Goal: Information Seeking & Learning: Learn about a topic

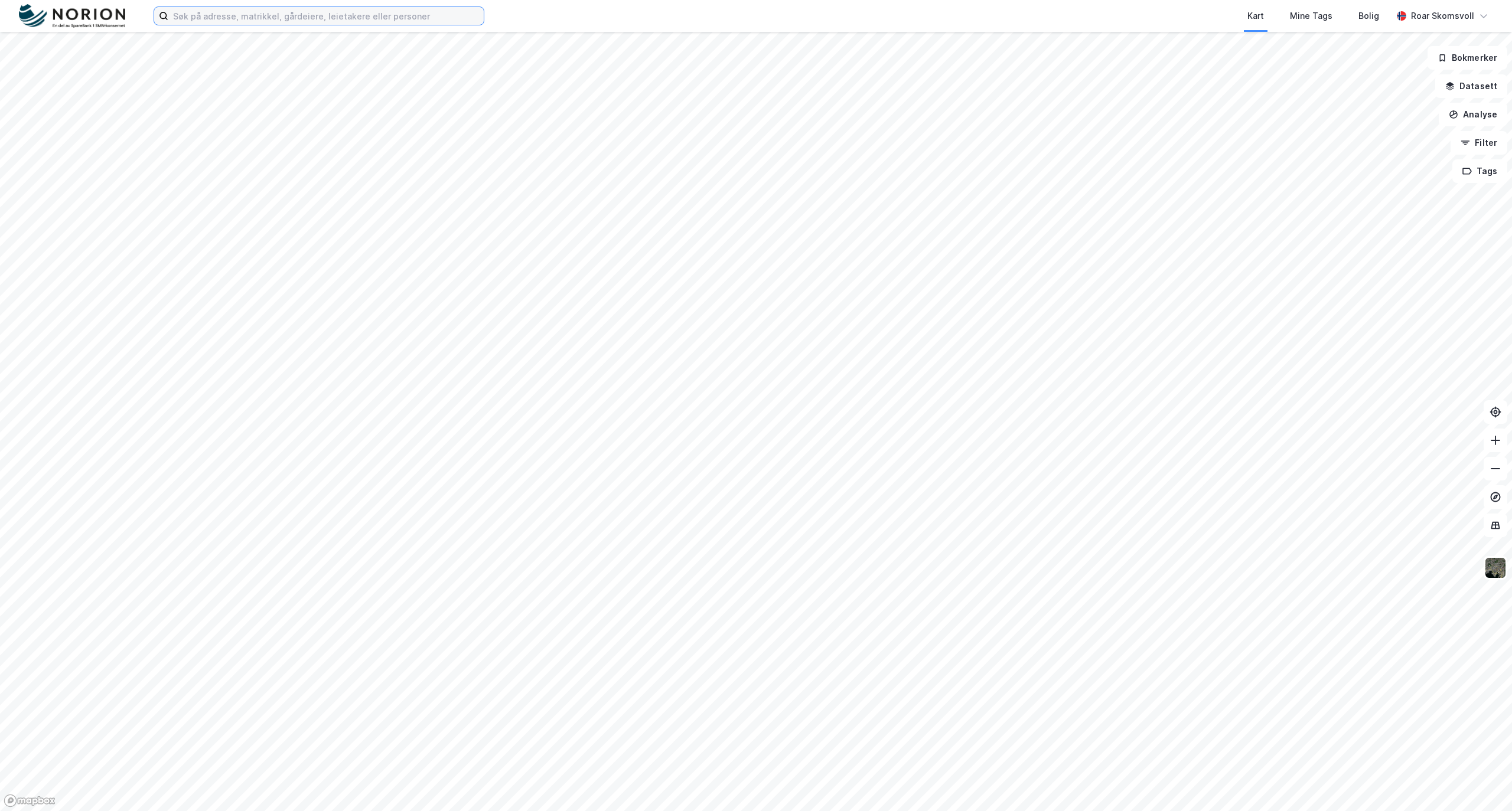
click at [192, 16] on input at bounding box center [326, 16] width 316 height 18
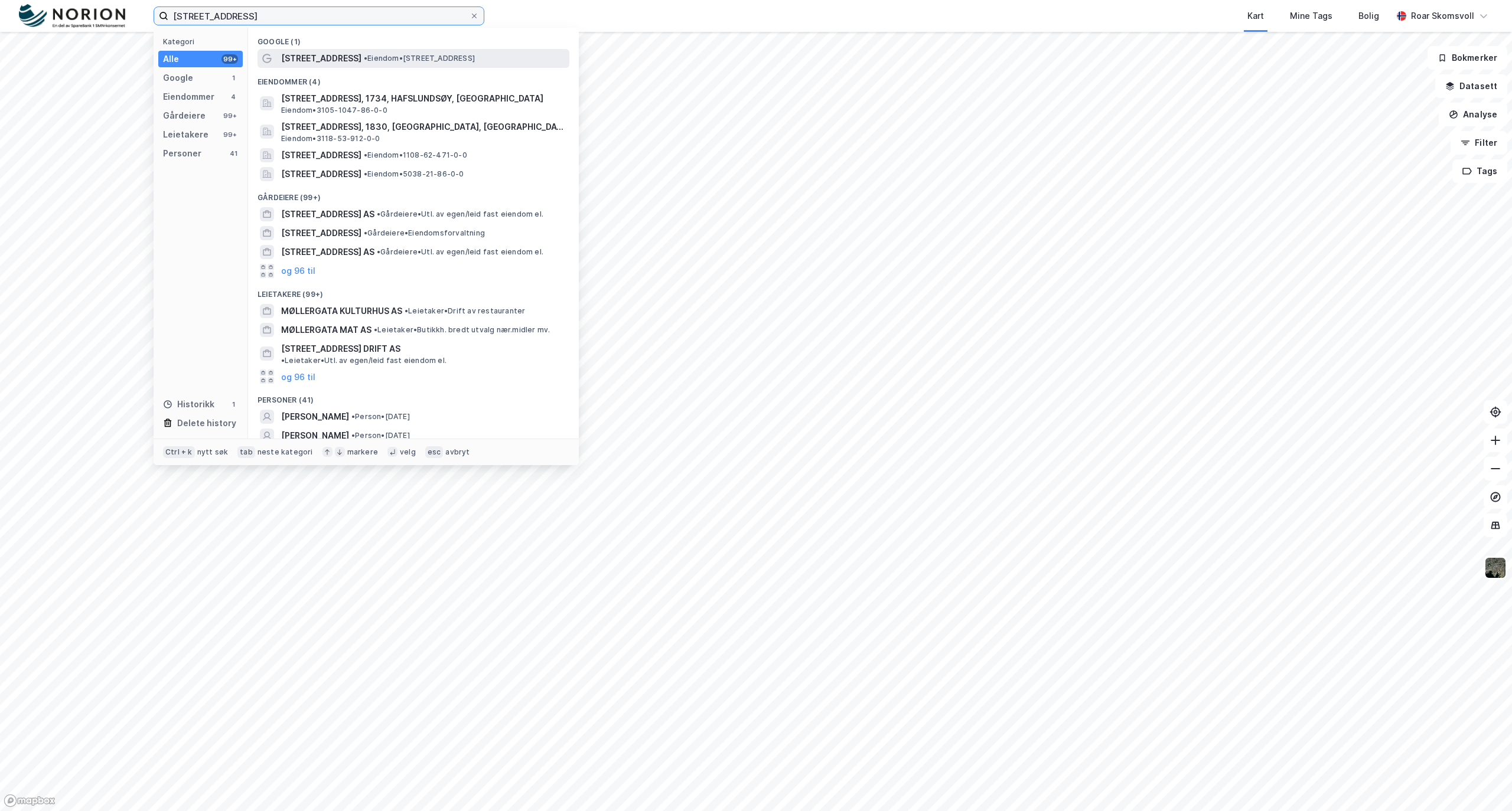
type input "[STREET_ADDRESS]"
click at [327, 60] on span "[STREET_ADDRESS]" at bounding box center [321, 58] width 80 height 14
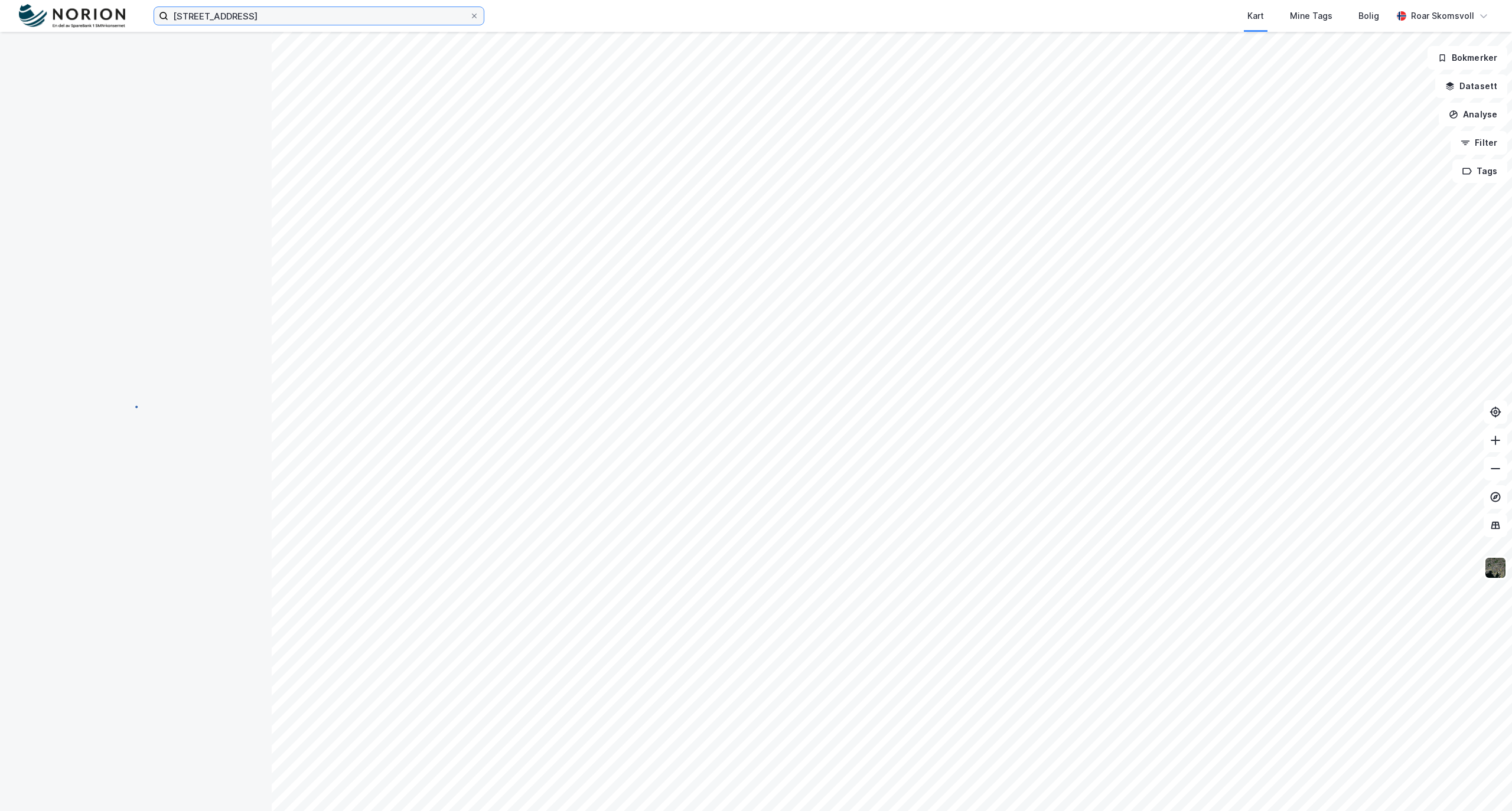
click at [280, 16] on input "[STREET_ADDRESS]" at bounding box center [319, 16] width 302 height 18
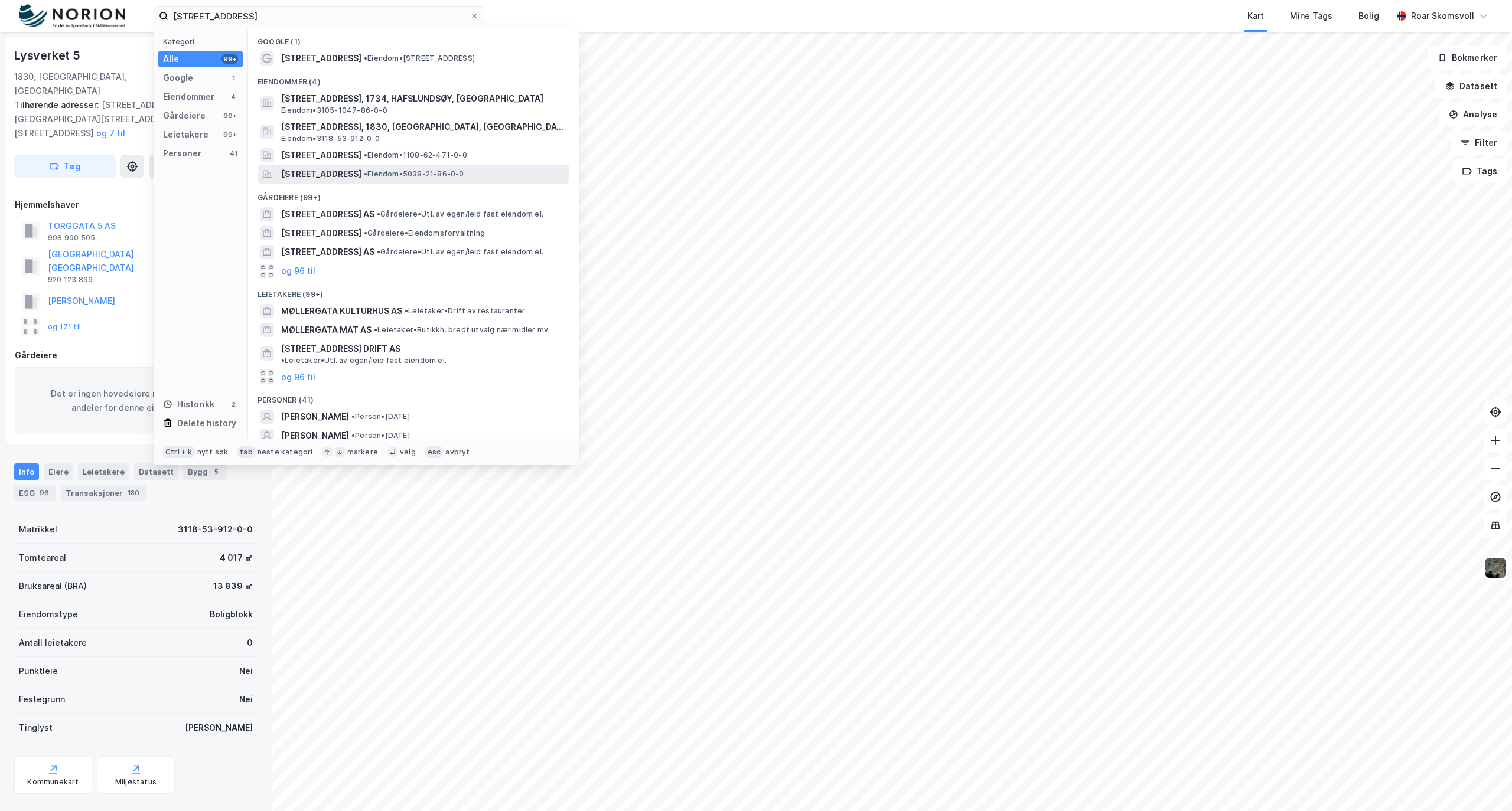
click at [335, 173] on span "[STREET_ADDRESS]" at bounding box center [321, 174] width 80 height 14
